Goal: Transaction & Acquisition: Purchase product/service

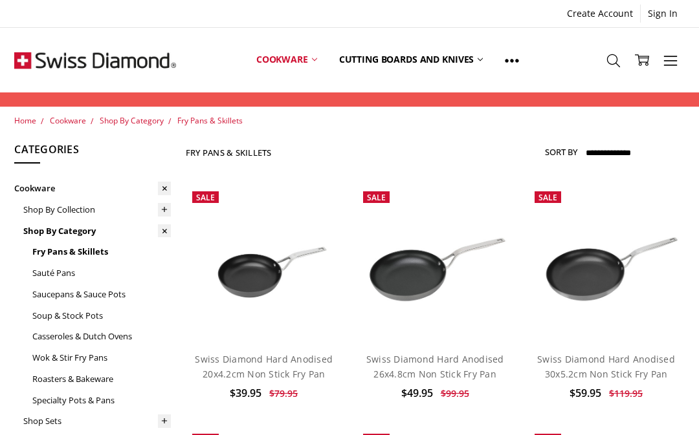
click at [595, 262] on img at bounding box center [606, 264] width 157 height 104
